Goal: Information Seeking & Learning: Find specific page/section

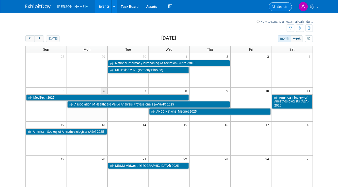
click at [281, 7] on span "Search" at bounding box center [281, 7] width 12 height 4
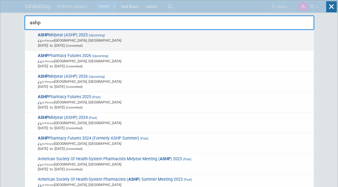
type input "ashp"
click at [76, 35] on span "ASHP Midyear (ASHP) 2025 (Upcoming) In-Person [GEOGRAPHIC_DATA], [GEOGRAPHIC_DA…" at bounding box center [173, 40] width 275 height 15
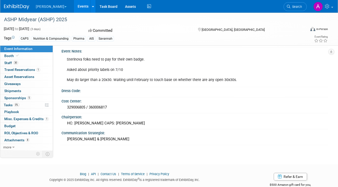
scroll to position [321, 0]
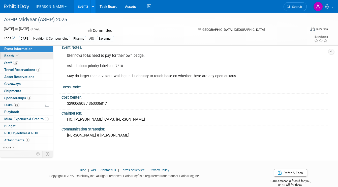
click at [23, 56] on link "Booth" at bounding box center [26, 55] width 52 height 7
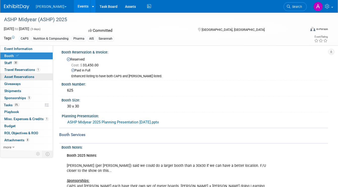
scroll to position [3, 0]
click at [38, 79] on link "0 Asset Reservations 0" at bounding box center [26, 76] width 52 height 7
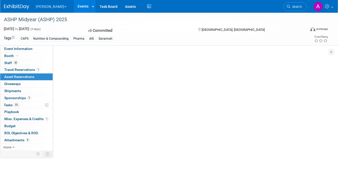
scroll to position [0, 0]
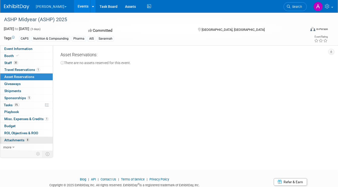
click at [17, 140] on span "Attachments 8" at bounding box center [16, 140] width 25 height 4
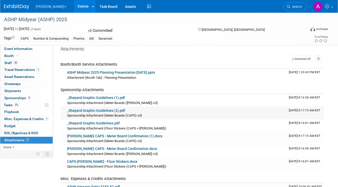
scroll to position [0, 0]
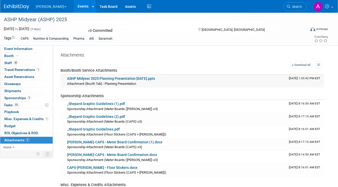
click at [140, 79] on link "ASHP Midyear 2025 Planning Presentation 7-1-25.pptx" at bounding box center [111, 78] width 88 height 4
click at [133, 155] on link "B. Braun-CAPS - Meter Board Confirmation.docx" at bounding box center [112, 154] width 90 height 4
